Goal: Transaction & Acquisition: Purchase product/service

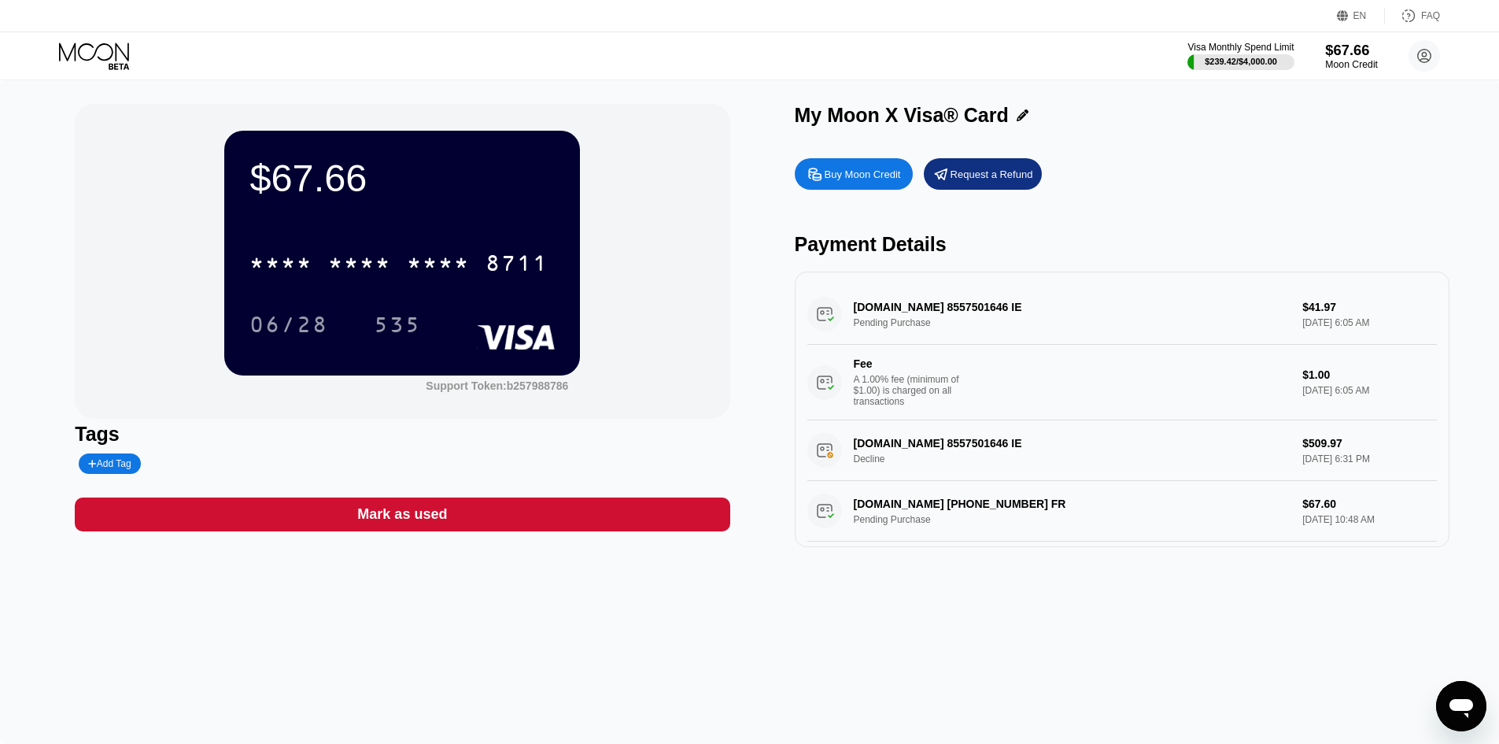
click at [1335, 60] on div "Moon Credit" at bounding box center [1351, 64] width 53 height 11
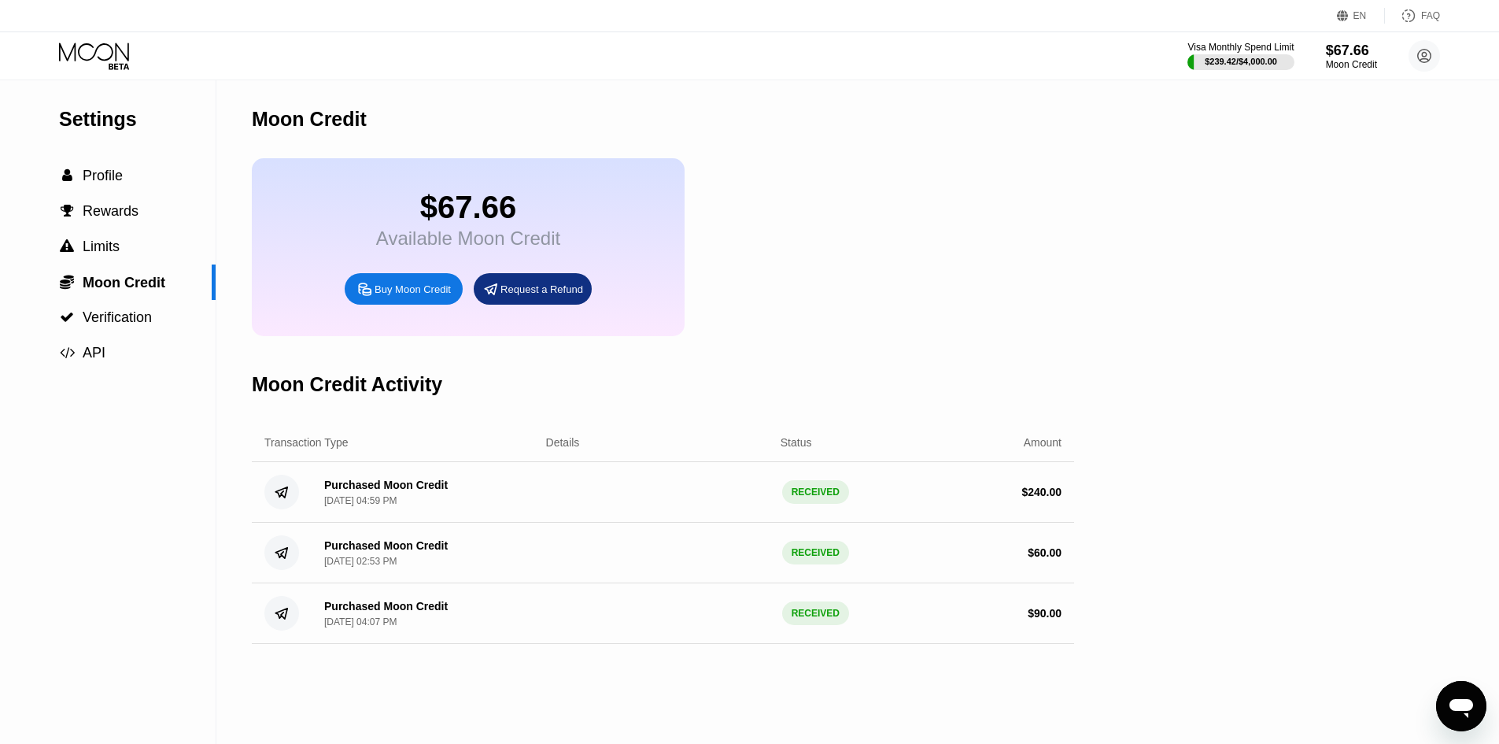
click at [412, 293] on div "Buy Moon Credit" at bounding box center [404, 288] width 118 height 31
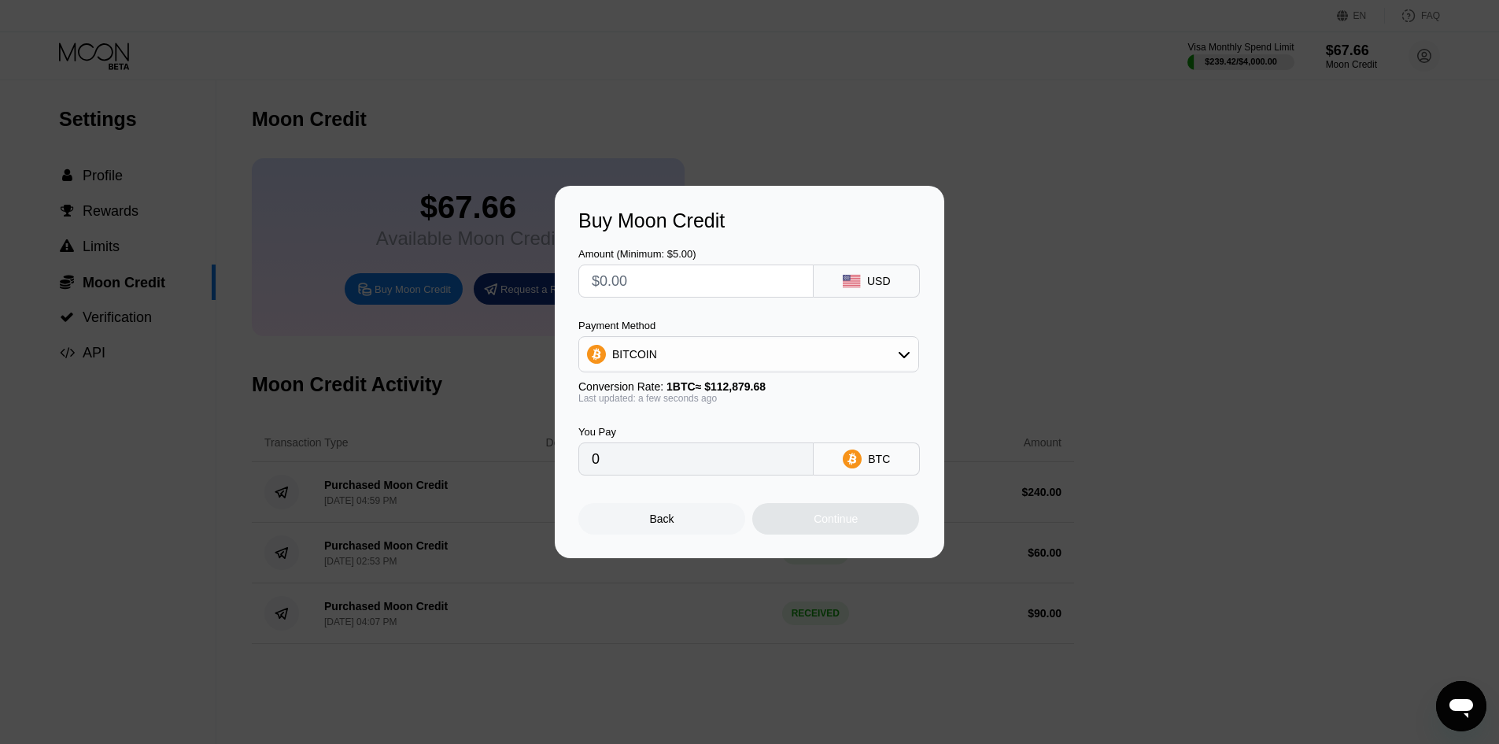
click at [694, 275] on input "text" at bounding box center [696, 280] width 209 height 31
type input "$20"
type input "0.00017718"
type input "$20"
click at [783, 524] on div "Continue" at bounding box center [835, 518] width 167 height 31
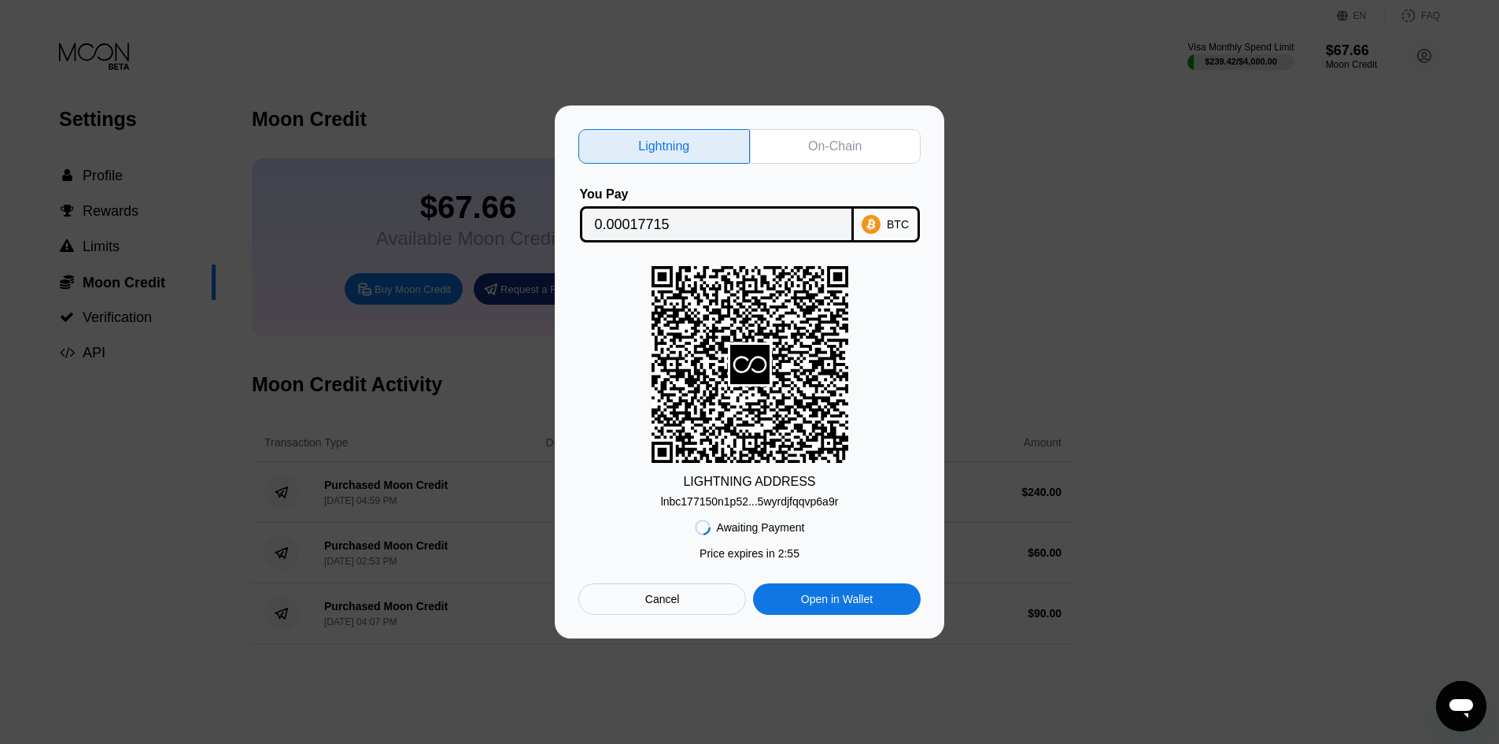
click at [876, 156] on div "On-Chain" at bounding box center [836, 146] width 172 height 35
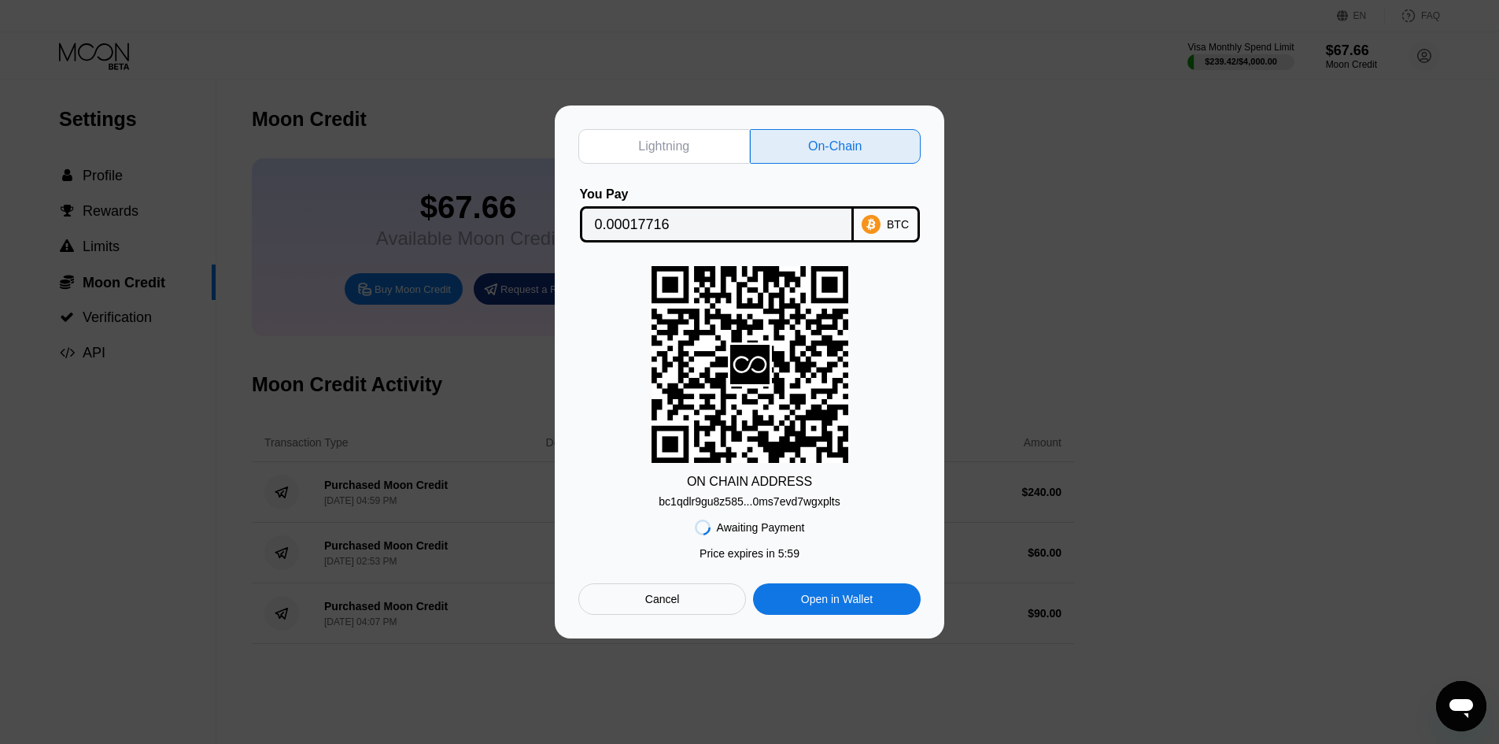
click at [761, 498] on div "bc1qdlr9gu8z585...0ms7evd7wgxplts" at bounding box center [749, 501] width 181 height 13
click at [763, 219] on input "0.00017716" at bounding box center [717, 224] width 244 height 31
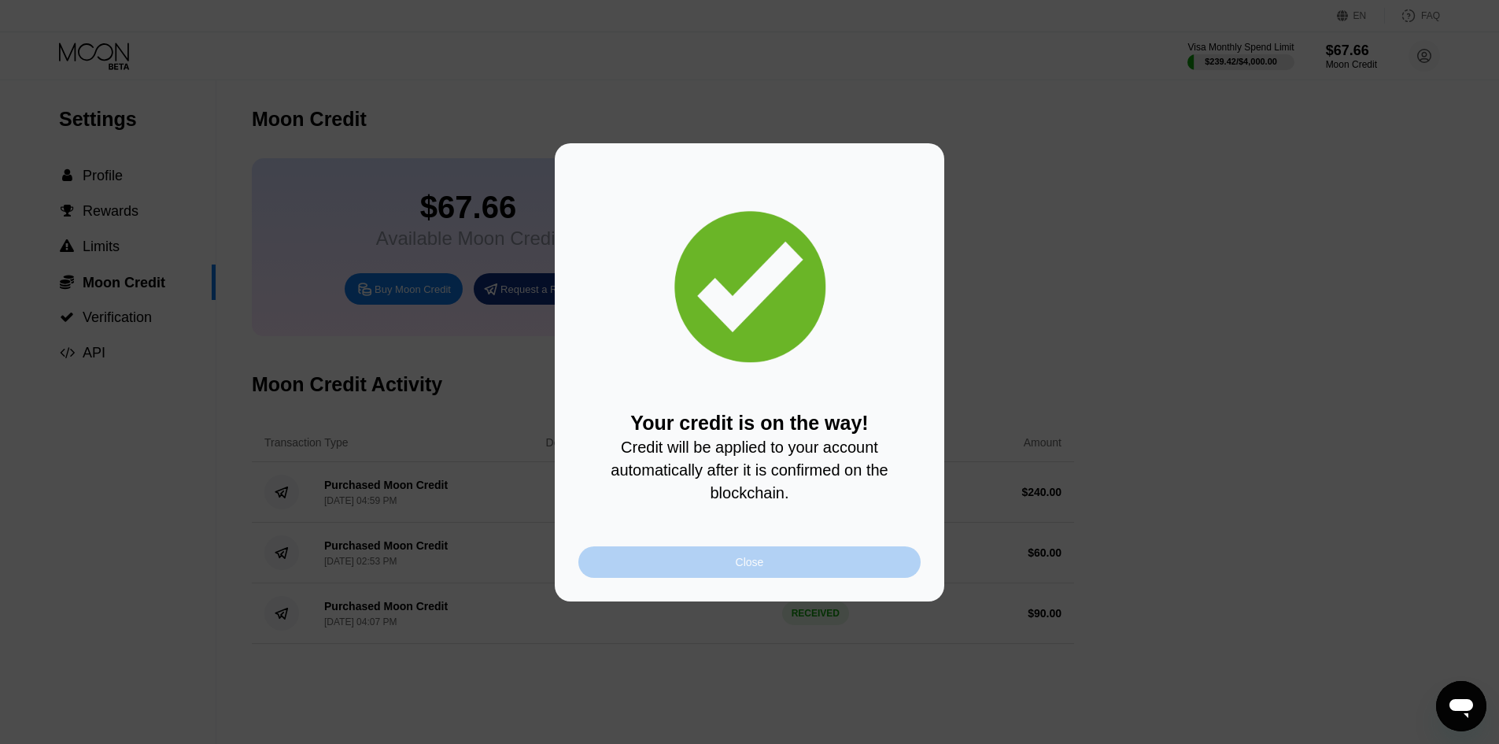
click at [697, 571] on div "Close" at bounding box center [749, 561] width 342 height 31
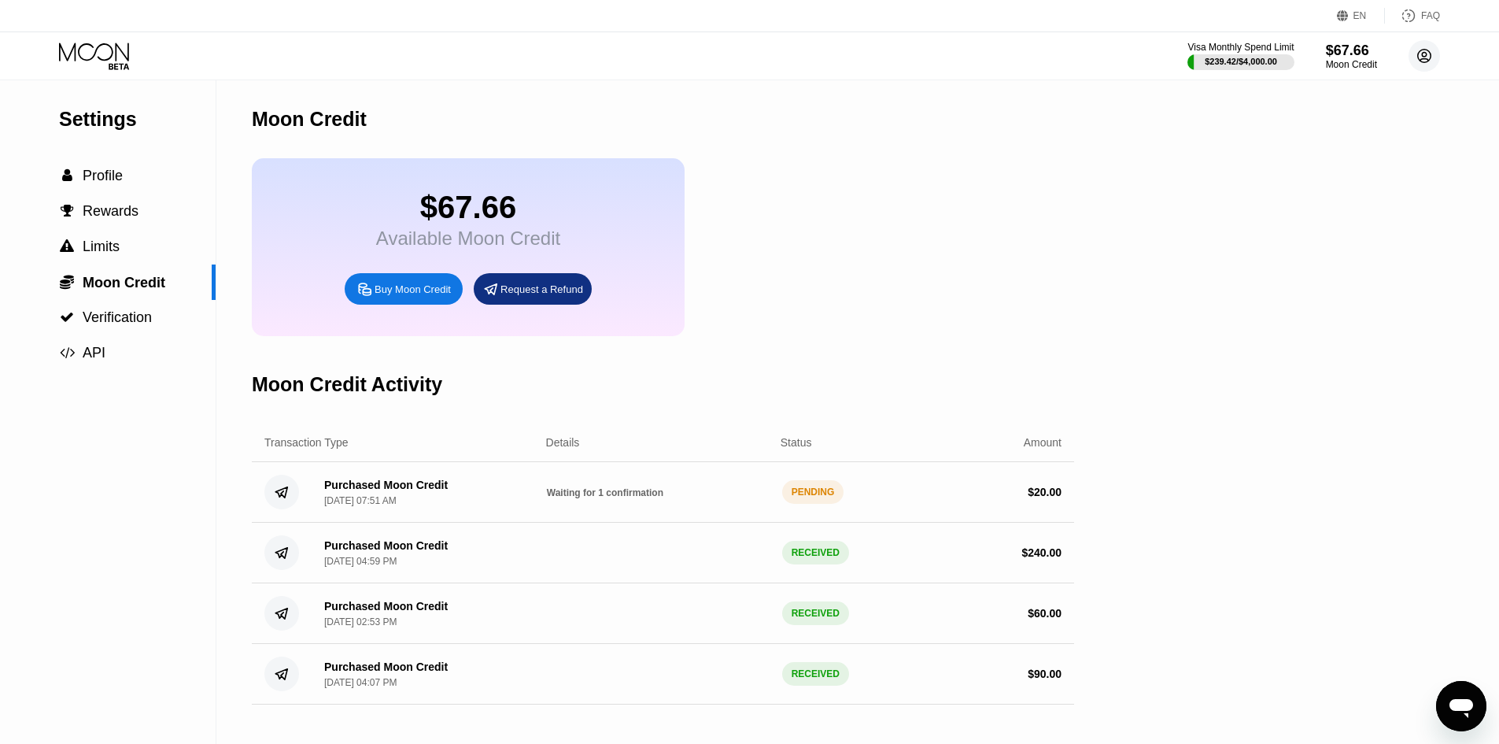
click at [1421, 57] on circle at bounding box center [1424, 55] width 31 height 31
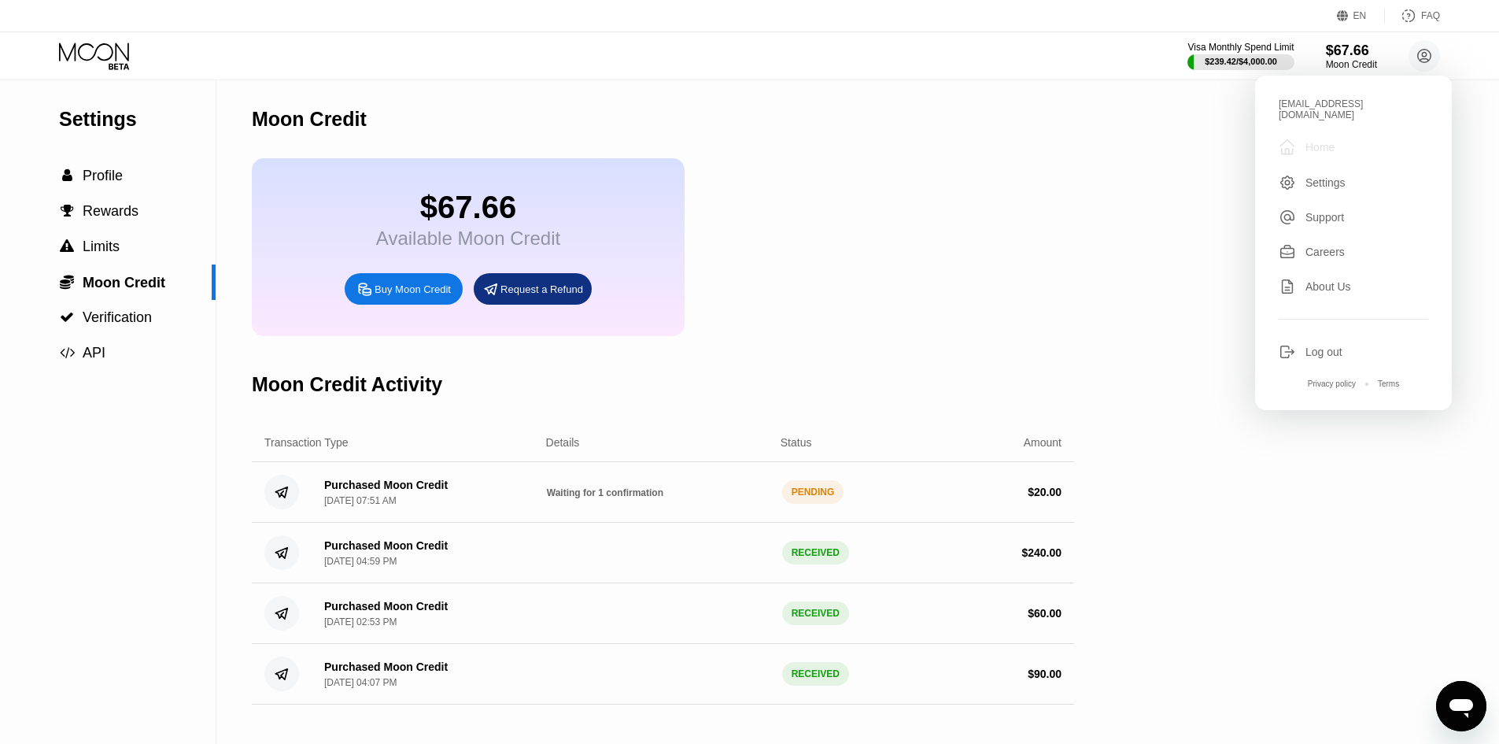
click at [1317, 142] on div "Home" at bounding box center [1320, 147] width 29 height 13
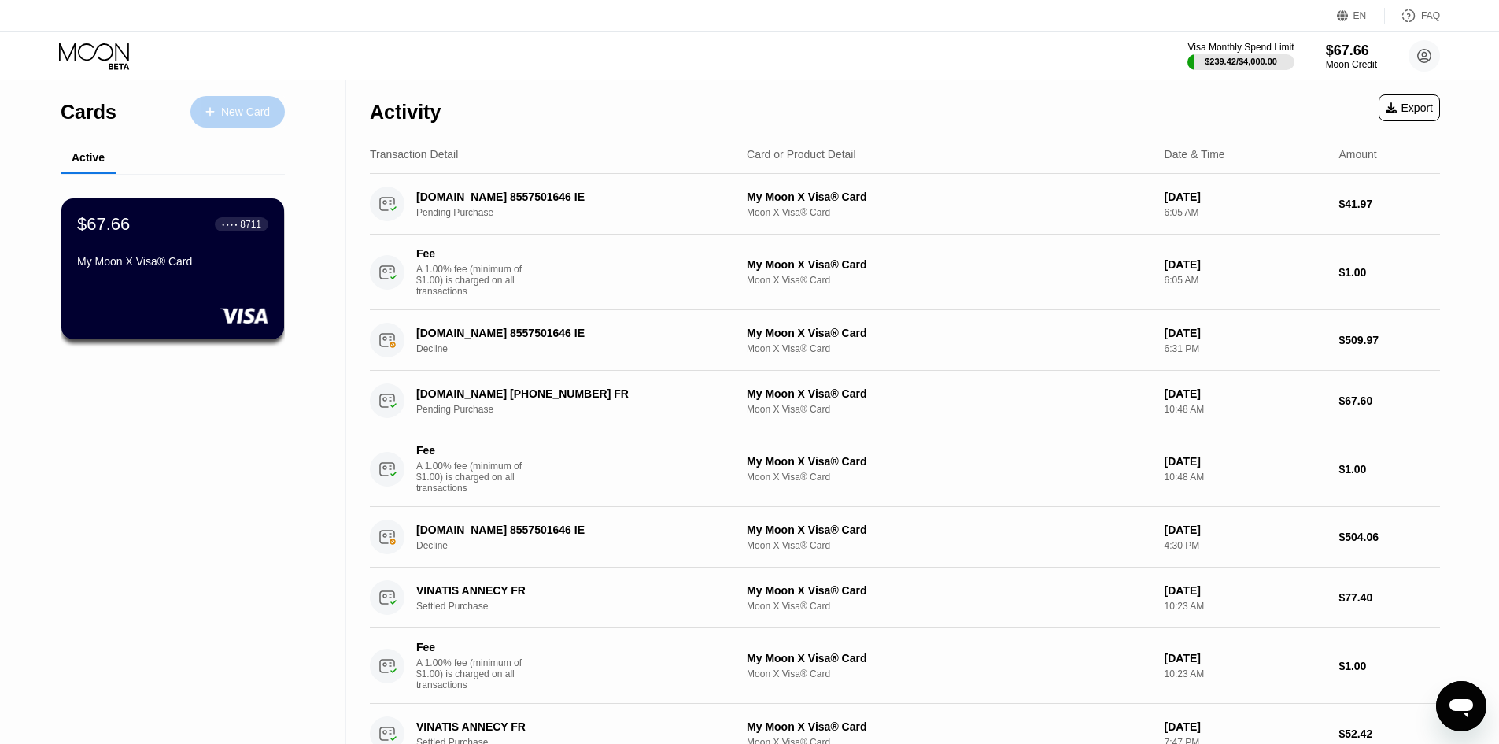
click at [229, 106] on div "New Card" at bounding box center [245, 111] width 49 height 13
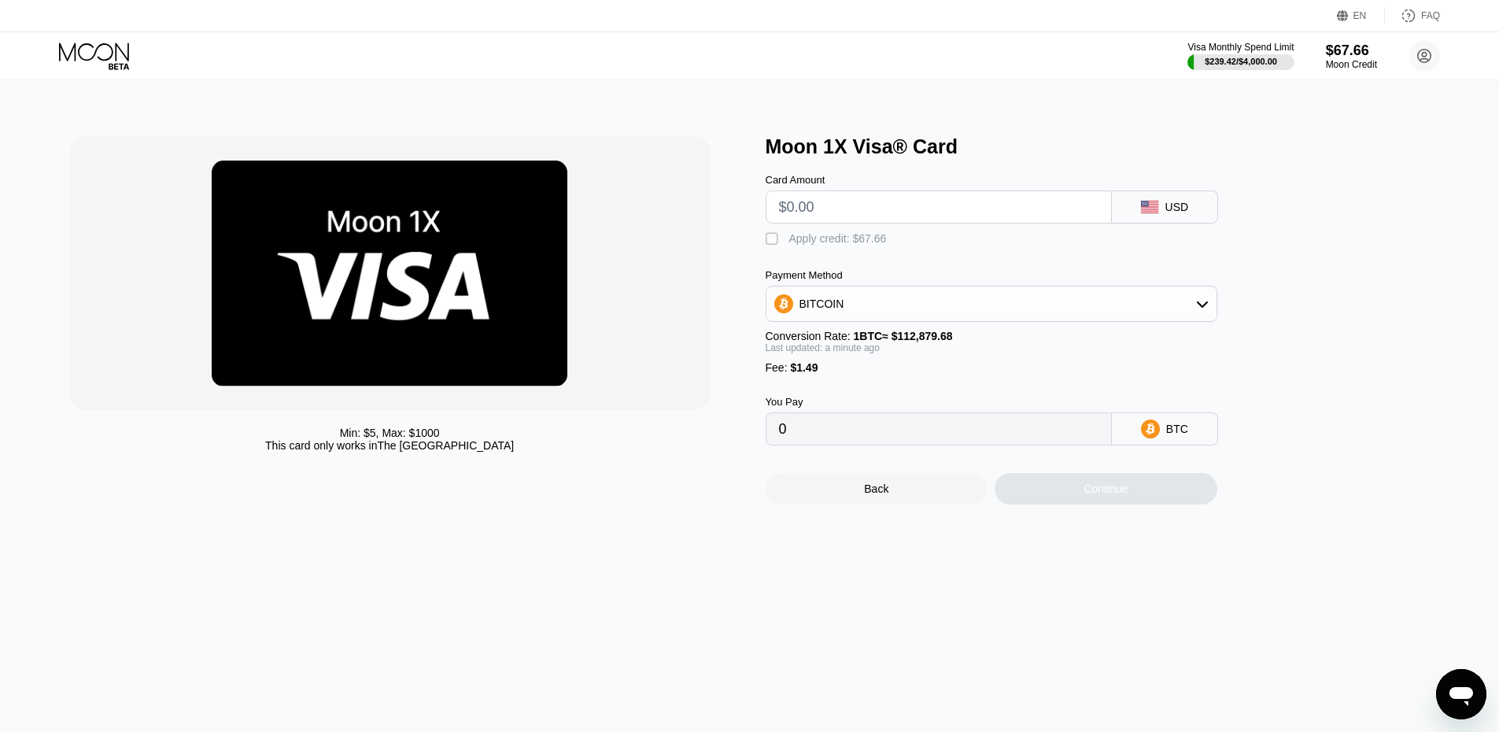
click at [910, 305] on div "BITCOIN" at bounding box center [991, 303] width 450 height 31
click at [1361, 231] on div "Moon 1X Visa® Card Card Amount USD  Apply credit: $67.66 Payment Method BITCOI…" at bounding box center [1106, 319] width 681 height 369
click at [929, 498] on div "Back" at bounding box center [877, 488] width 223 height 31
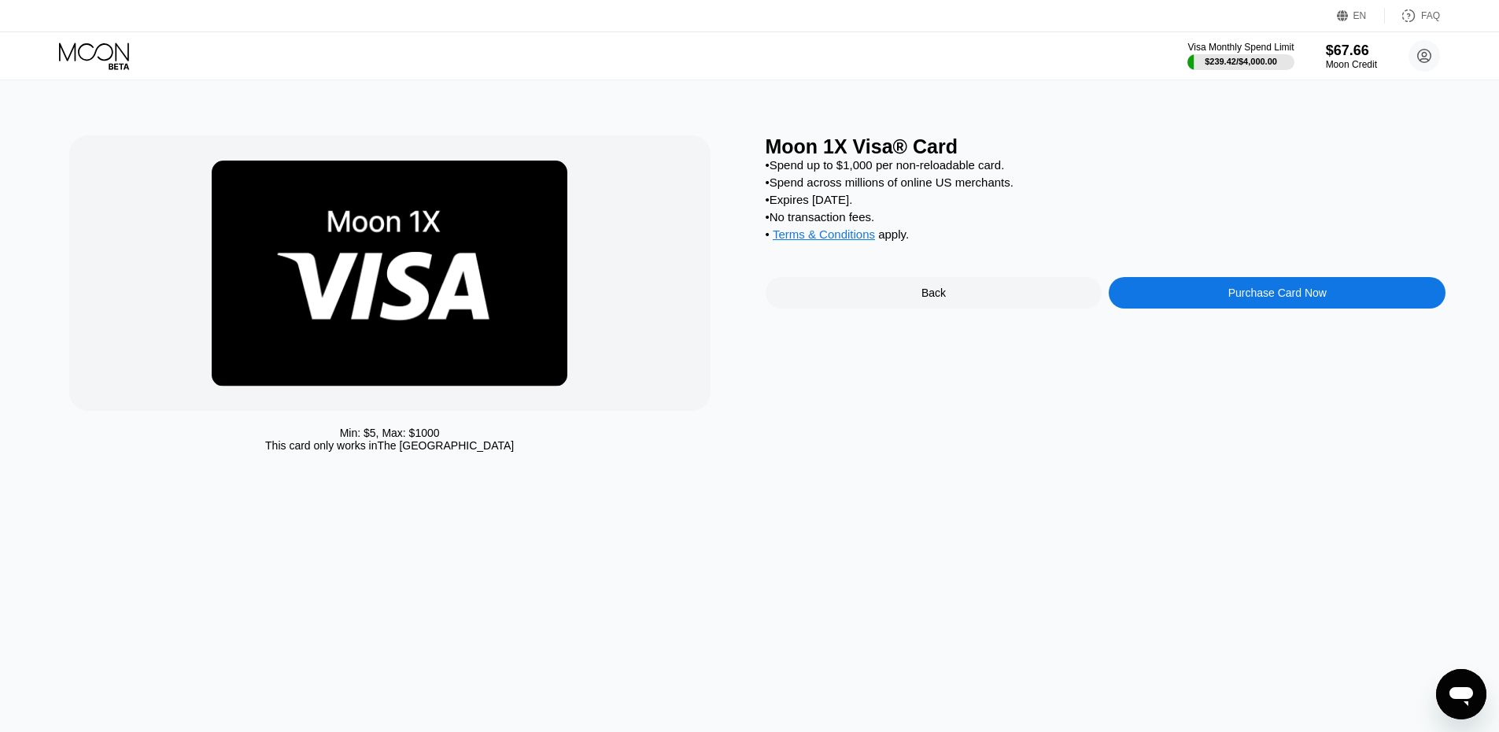
click at [999, 308] on div "Back" at bounding box center [934, 292] width 337 height 31
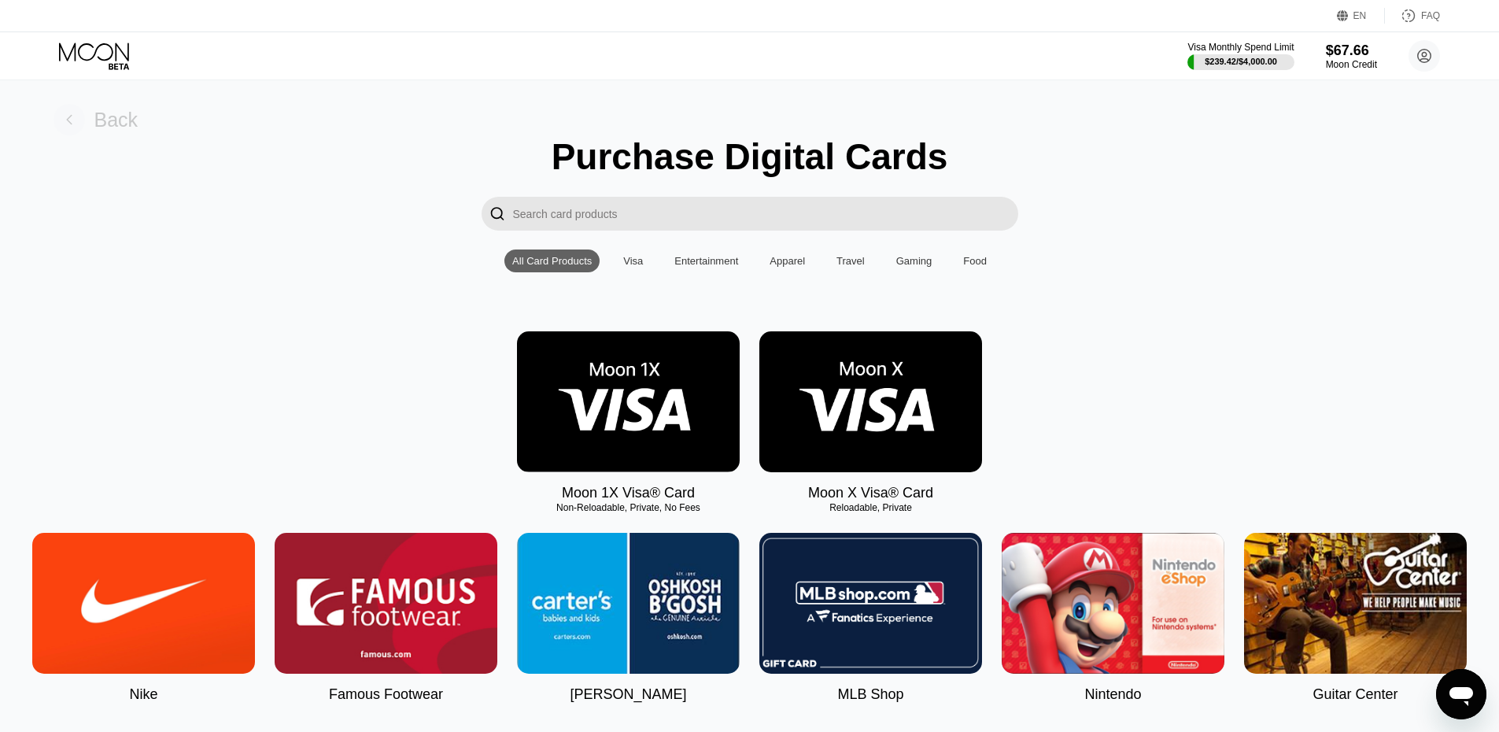
click at [94, 119] on div "Back" at bounding box center [116, 120] width 44 height 23
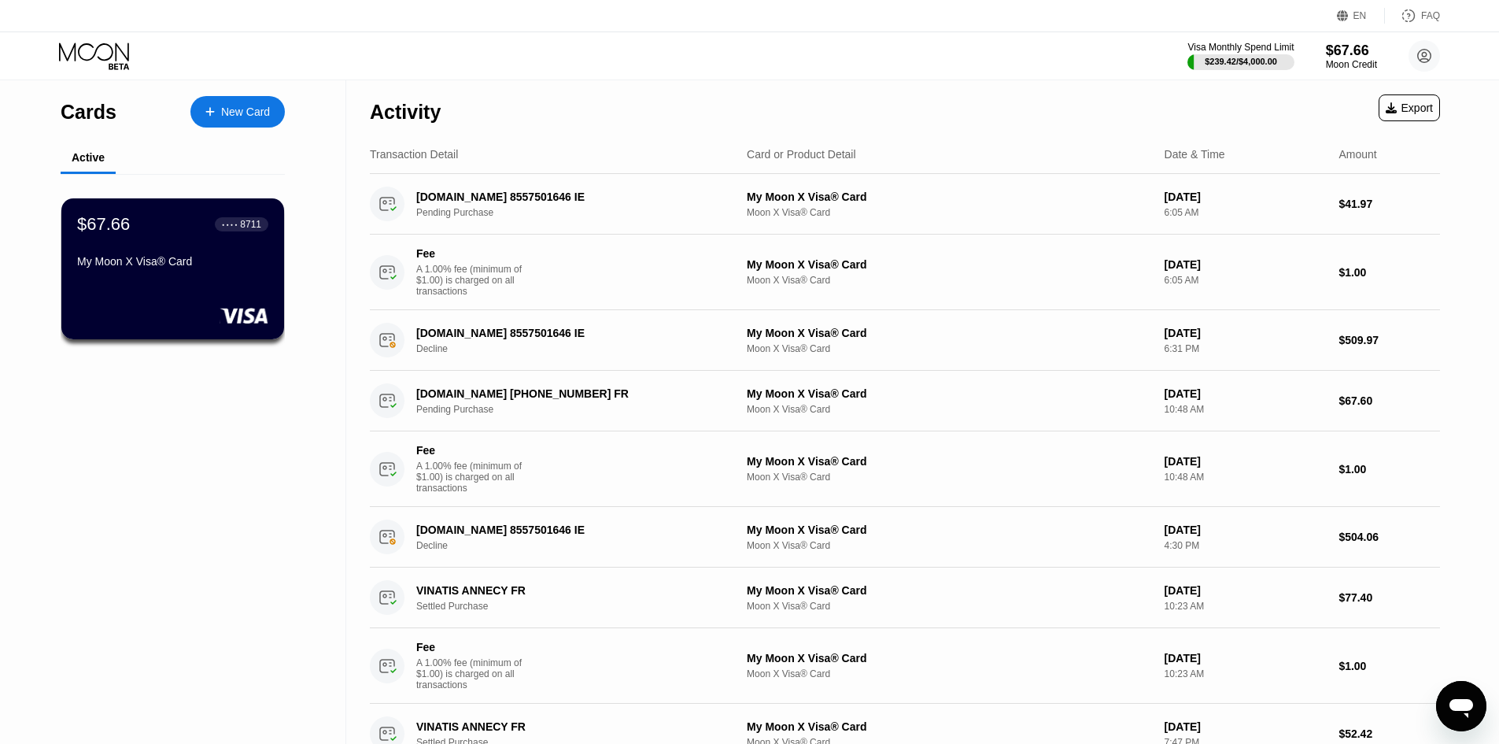
click at [237, 117] on div "New Card" at bounding box center [245, 111] width 49 height 13
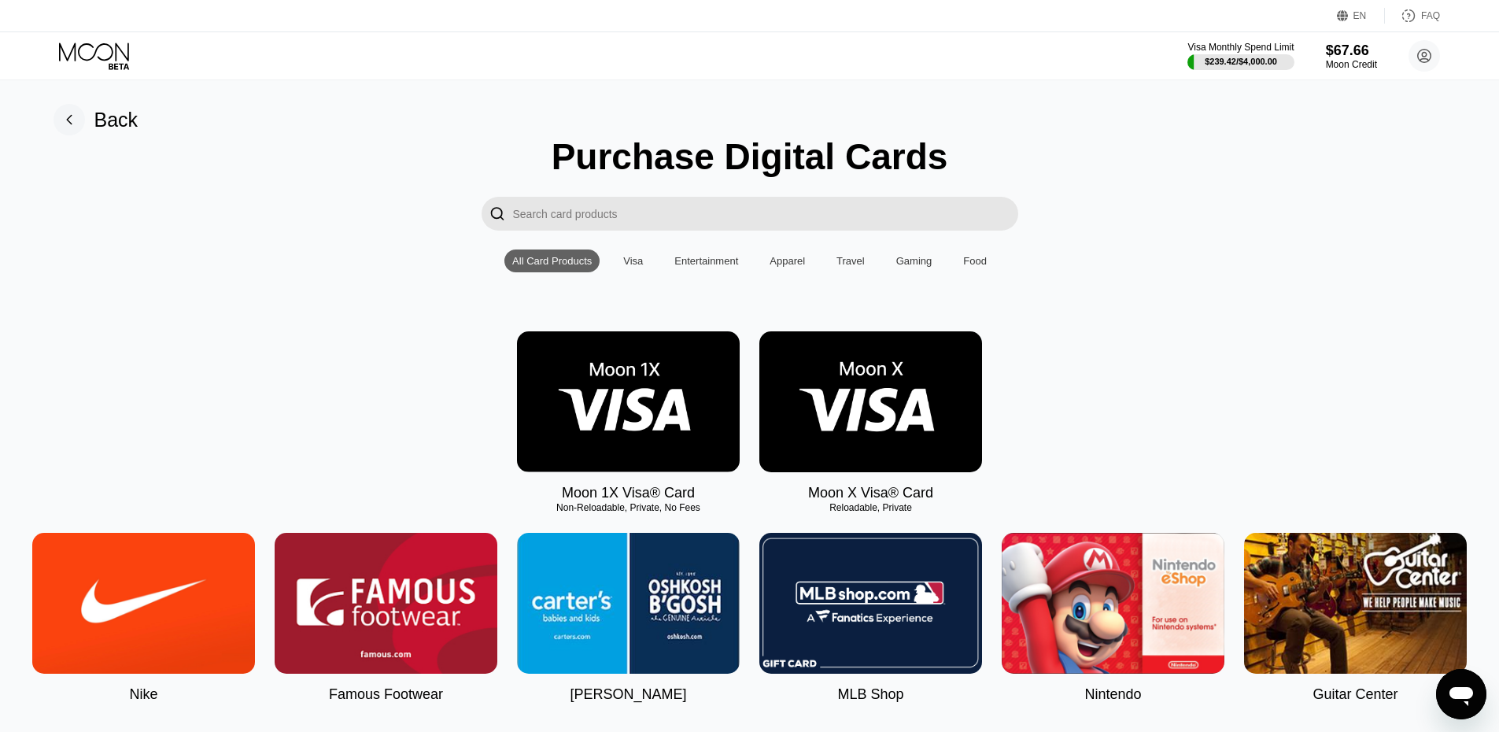
click at [860, 430] on img at bounding box center [870, 401] width 223 height 141
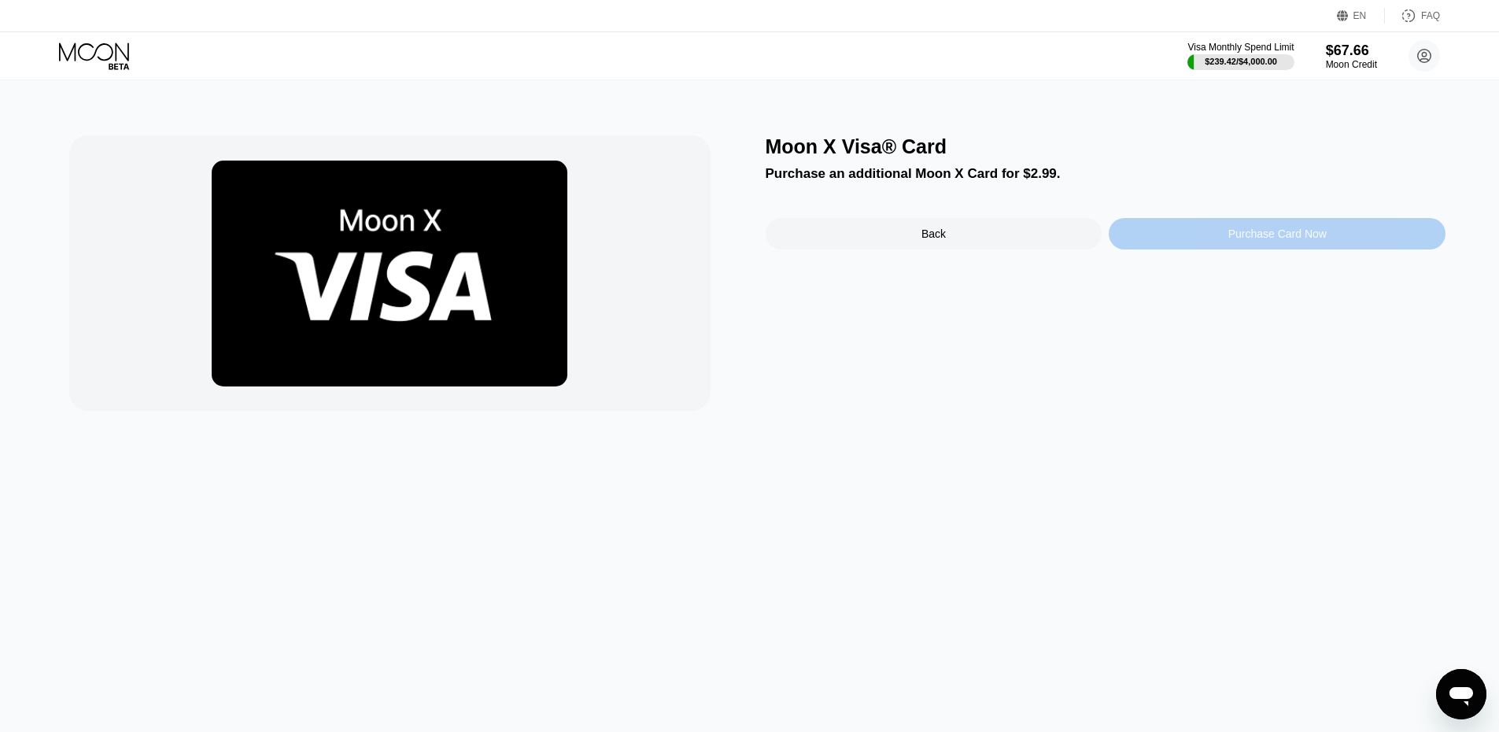
click at [1270, 230] on div "Purchase Card Now" at bounding box center [1277, 233] width 337 height 31
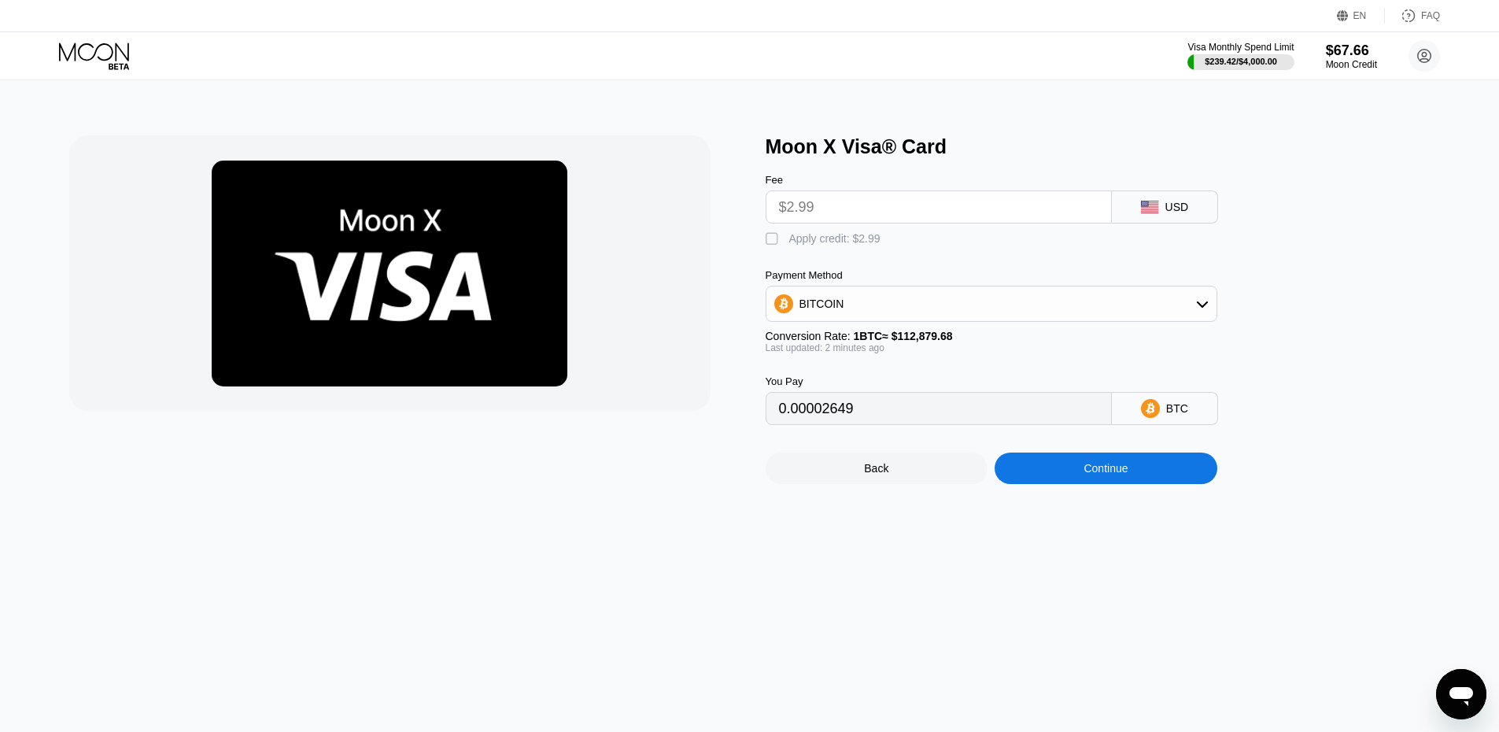
click at [885, 316] on div "BITCOIN" at bounding box center [991, 303] width 450 height 31
click at [1370, 310] on div "Moon X Visa® Card Fee $2.99 USD  Apply credit: $2.99 Payment Method BITCOIN BI…" at bounding box center [1106, 309] width 681 height 349
click at [1213, 312] on div "BITCOIN" at bounding box center [991, 303] width 450 height 31
click at [771, 245] on div "" at bounding box center [774, 239] width 16 height 16
type input "0"
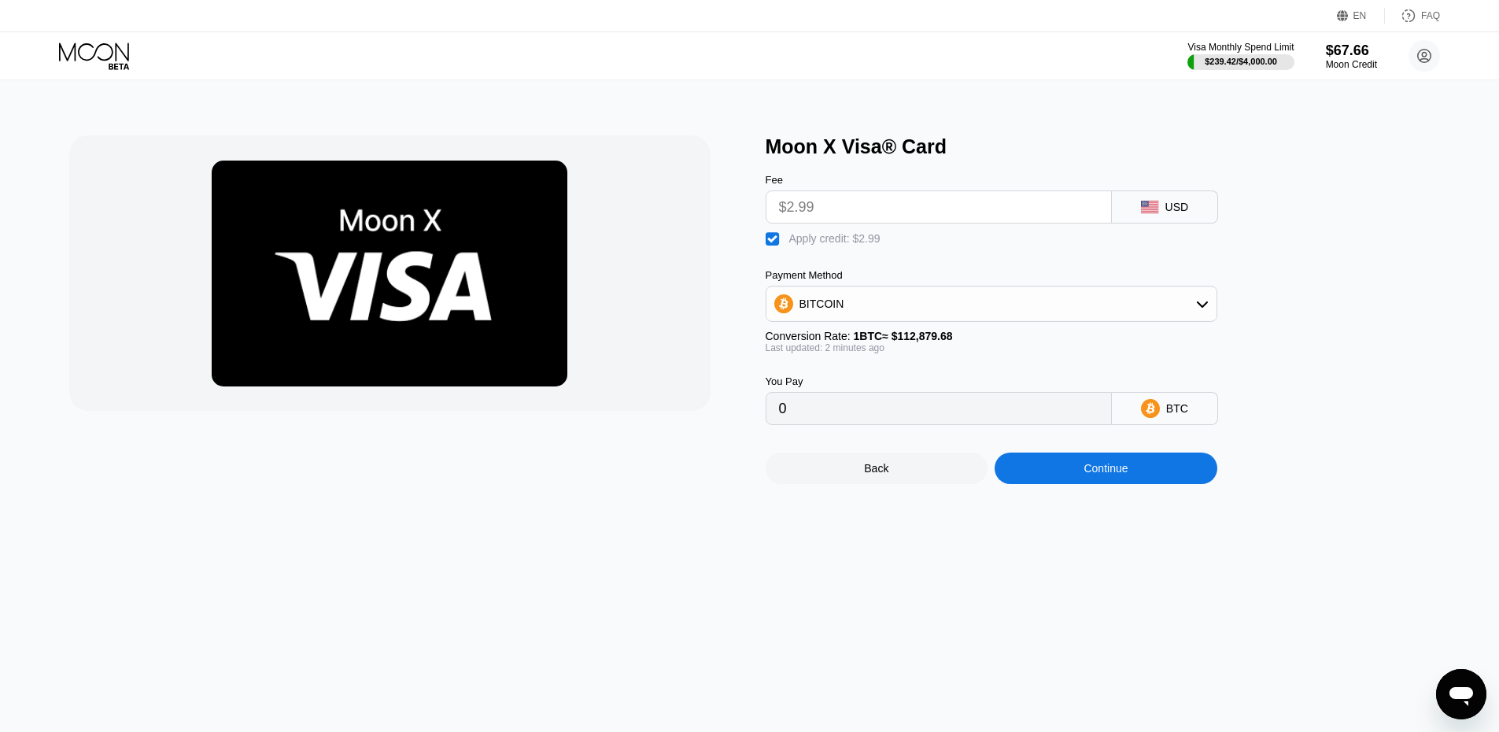
click at [1061, 484] on div "Continue" at bounding box center [1106, 467] width 223 height 31
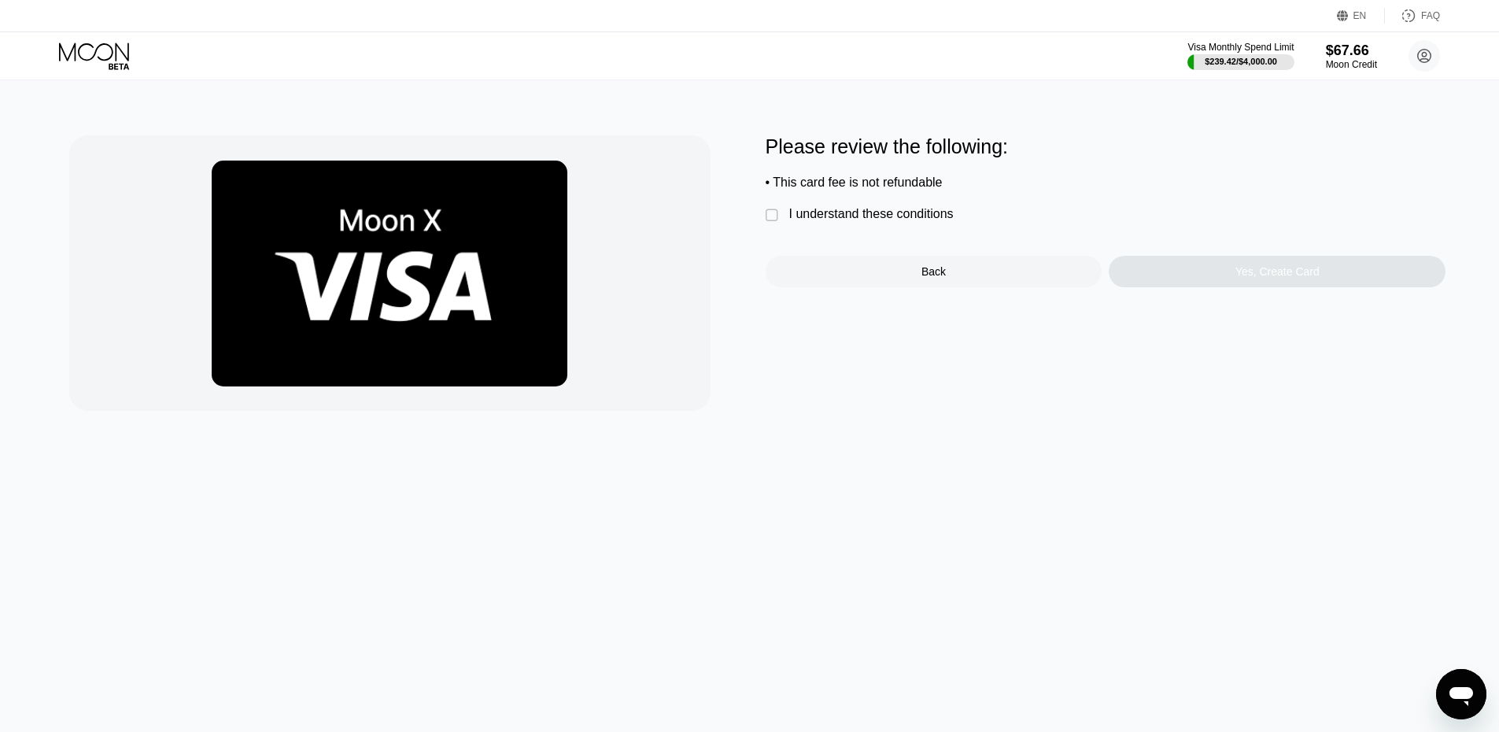
click at [877, 221] on div "I understand these conditions" at bounding box center [871, 214] width 164 height 14
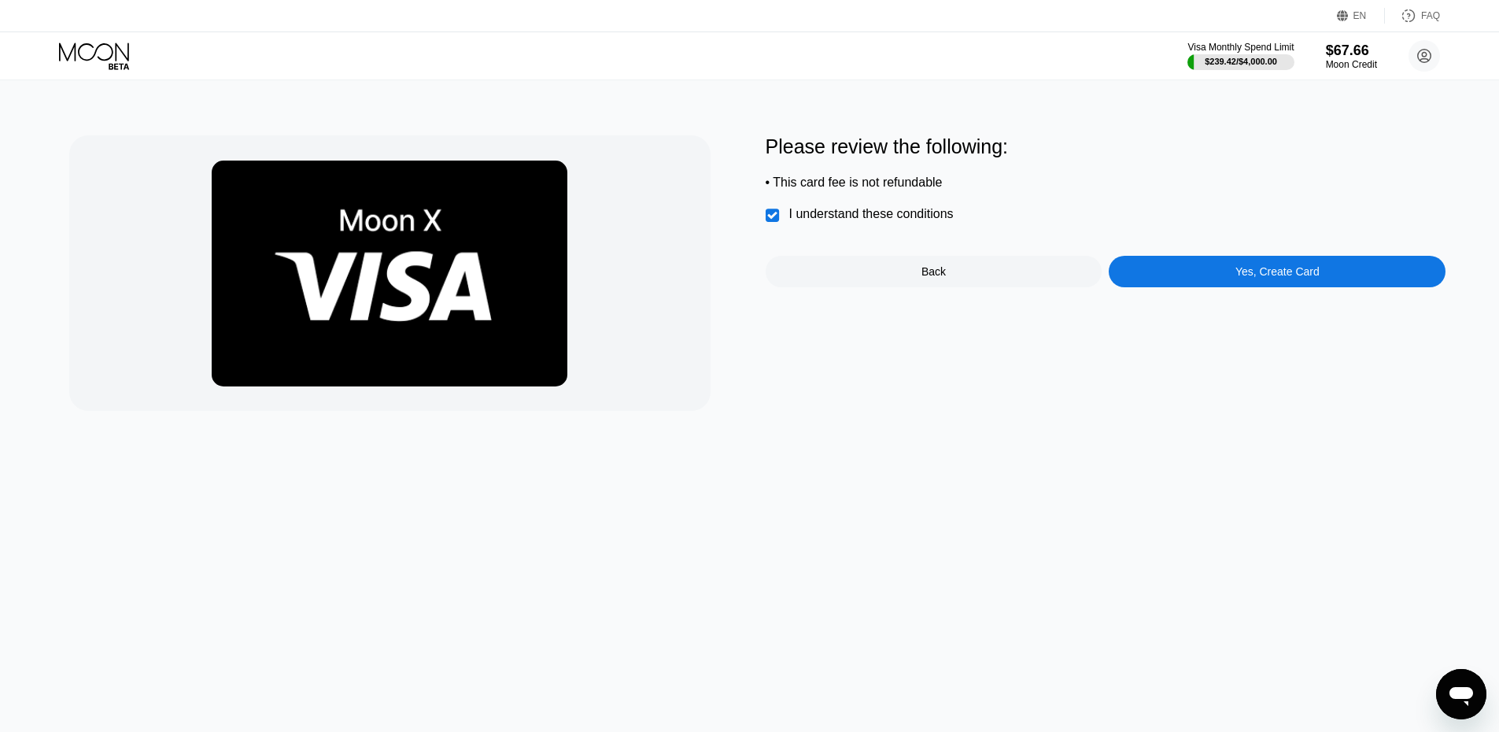
click at [1254, 287] on div "Yes, Create Card" at bounding box center [1277, 271] width 337 height 31
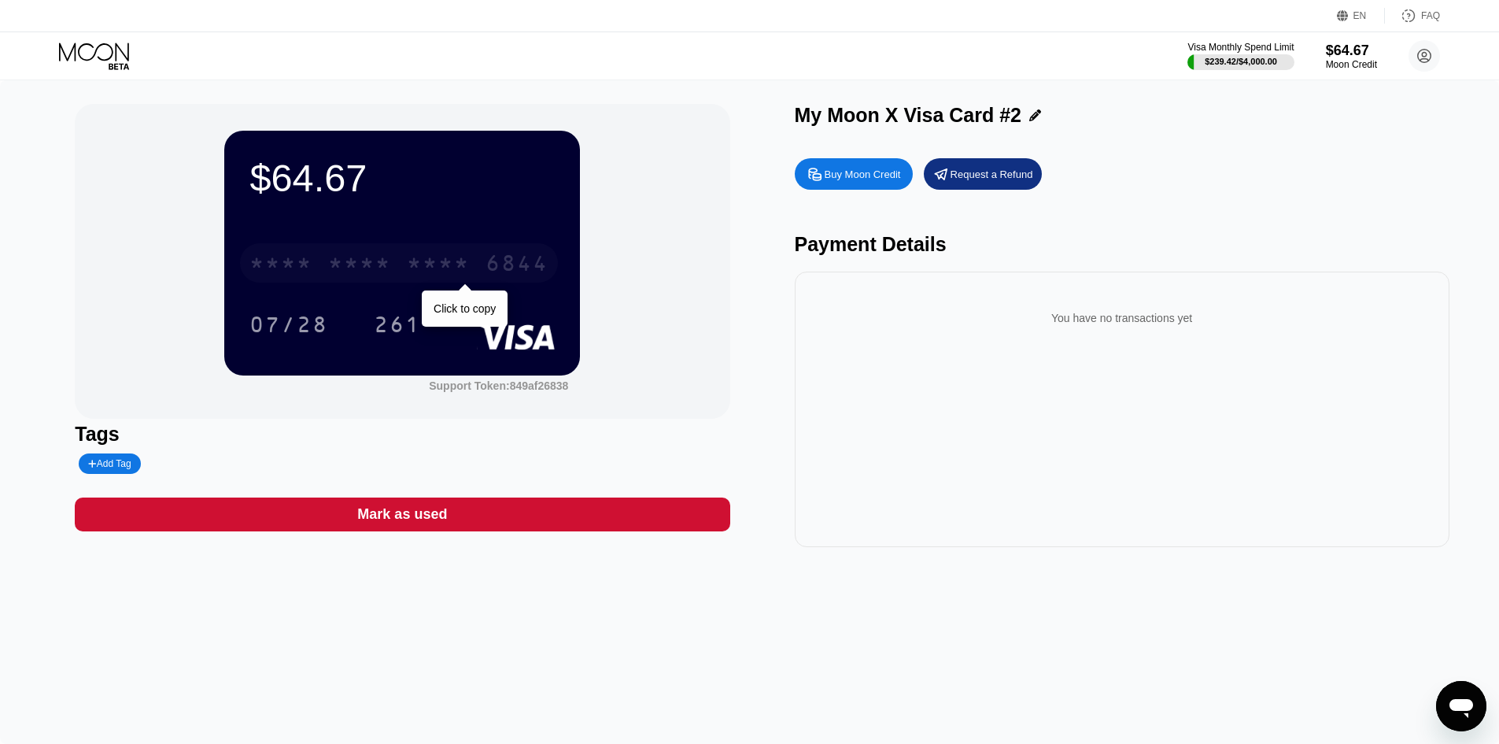
click at [348, 272] on div "* * * *" at bounding box center [359, 265] width 63 height 25
click at [346, 271] on div "* * * *" at bounding box center [359, 265] width 63 height 25
